Goal: Find specific page/section: Find specific page/section

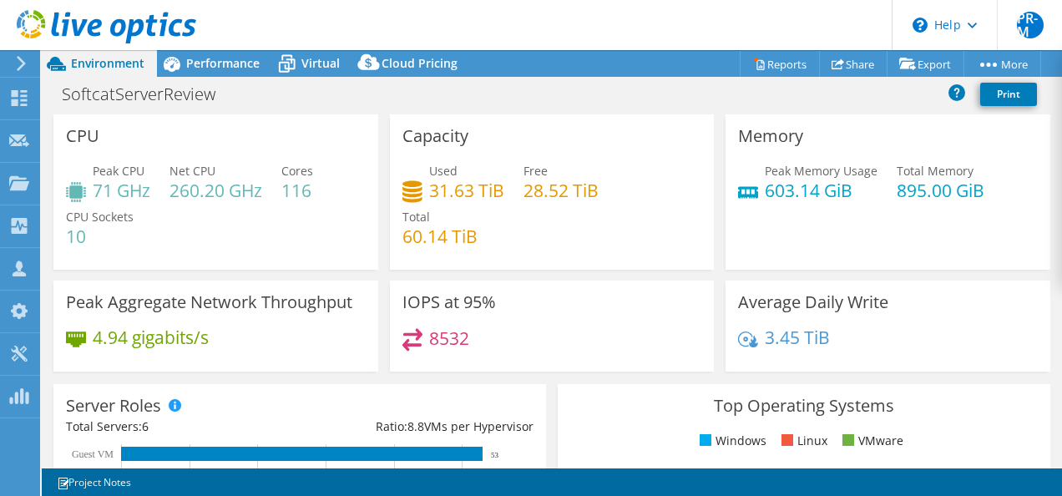
select select "EULondon"
select select "USD"
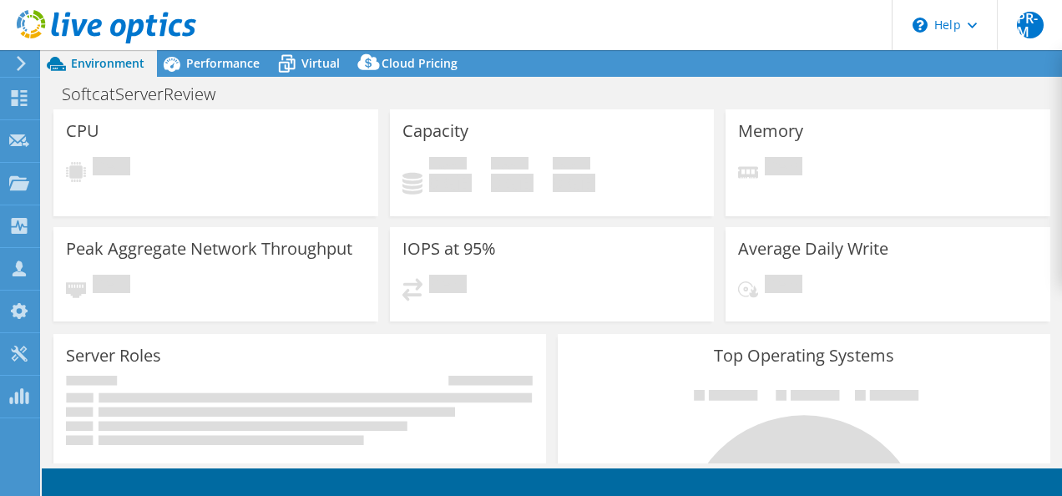
select select "EULondon"
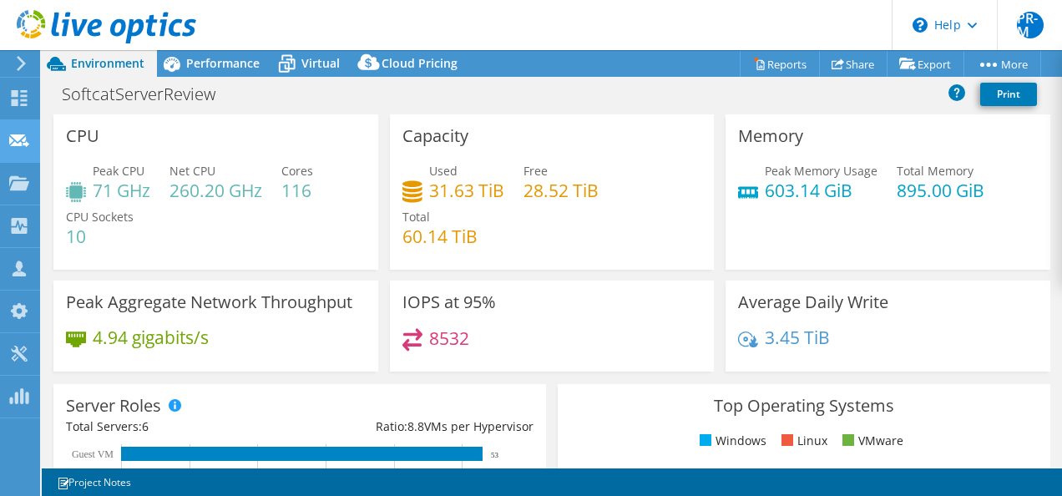
scroll to position [84, 0]
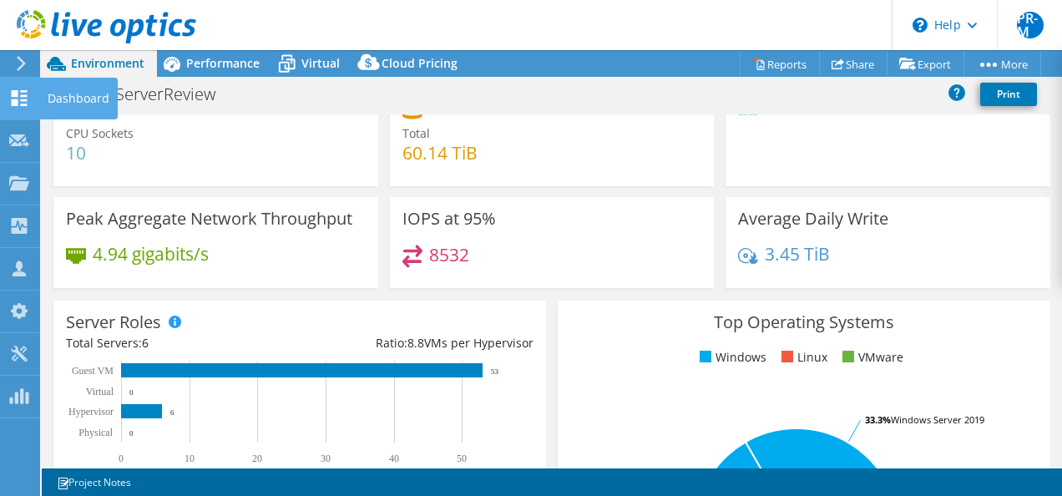
click at [76, 102] on div "Dashboard" at bounding box center [78, 99] width 79 height 42
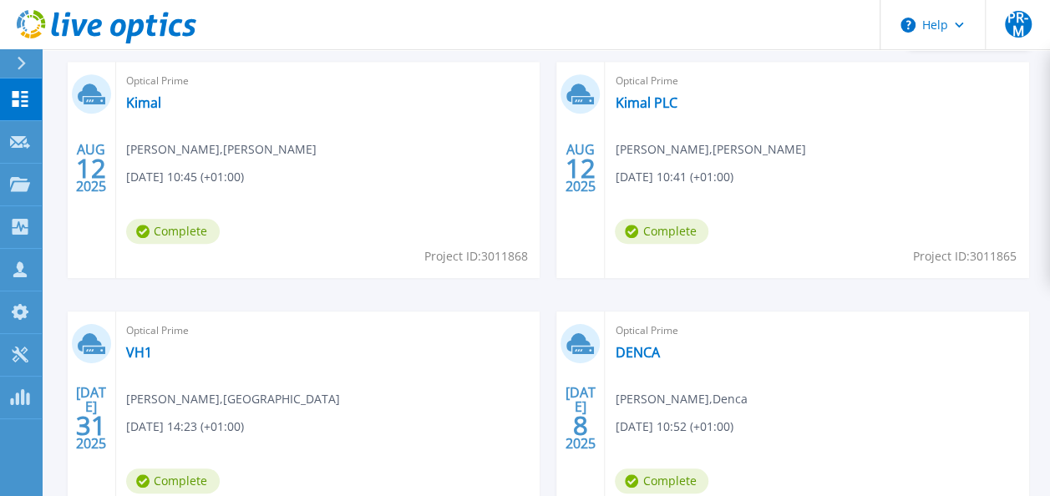
scroll to position [501, 0]
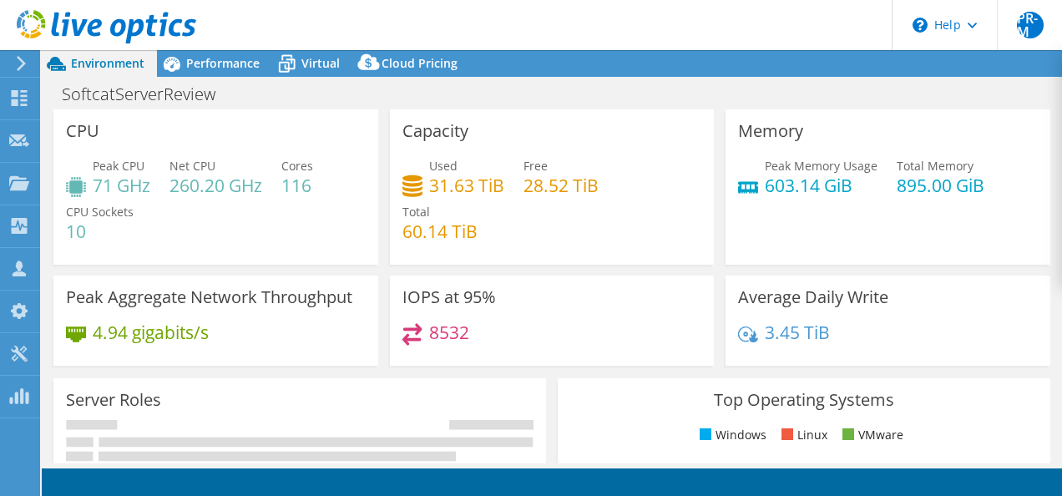
select select "EULondon"
select select "USD"
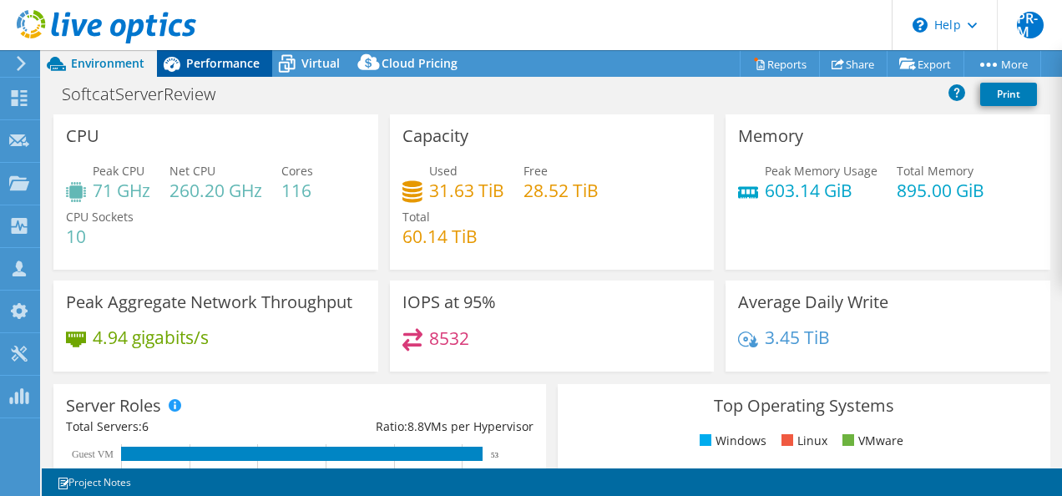
drag, startPoint x: 208, startPoint y: 60, endPoint x: 247, endPoint y: 57, distance: 39.4
click at [208, 60] on span "Performance" at bounding box center [222, 63] width 73 height 16
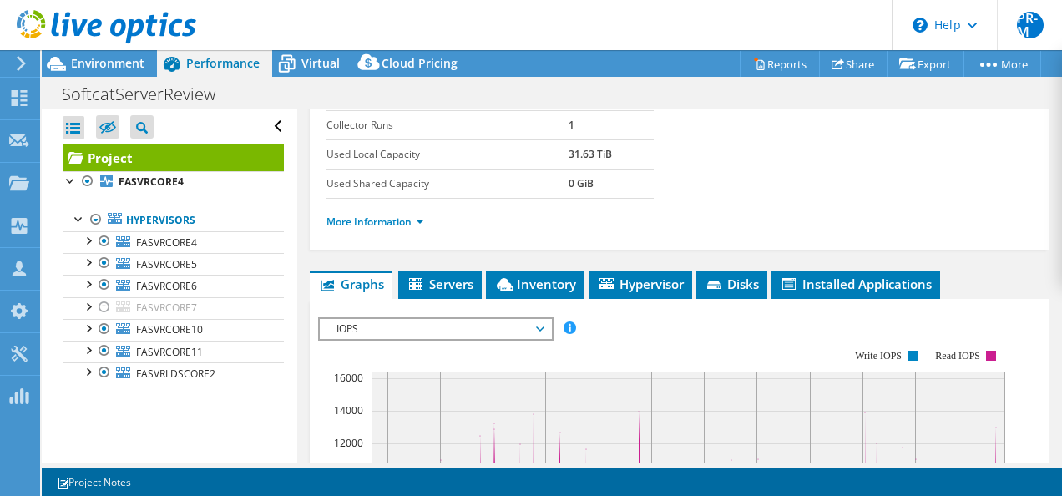
scroll to position [251, 0]
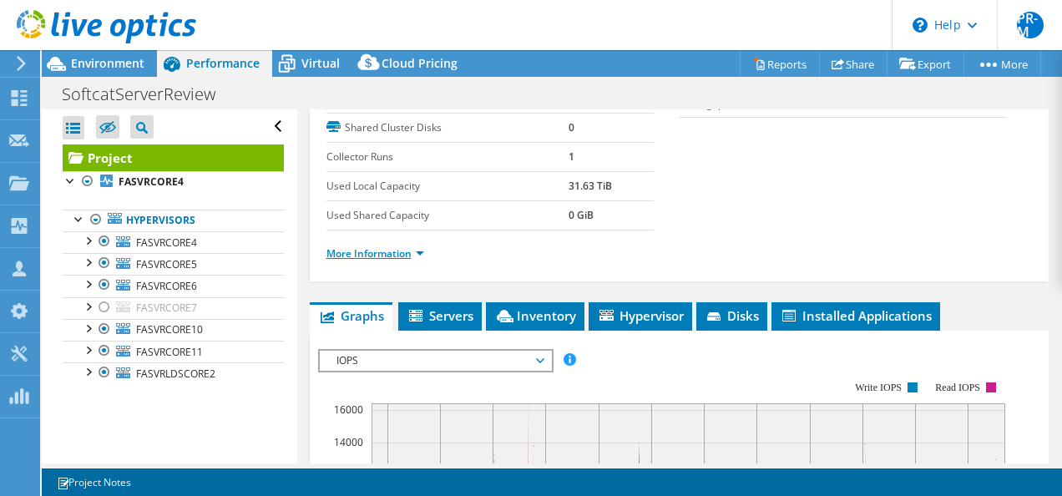
click at [419, 261] on link "More Information" at bounding box center [376, 253] width 98 height 14
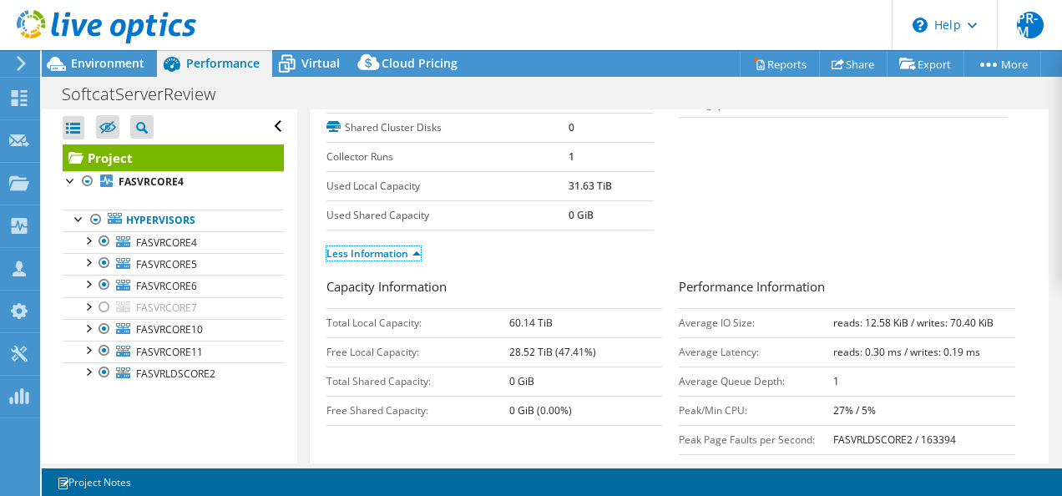
scroll to position [418, 0]
